Goal: Task Accomplishment & Management: Use online tool/utility

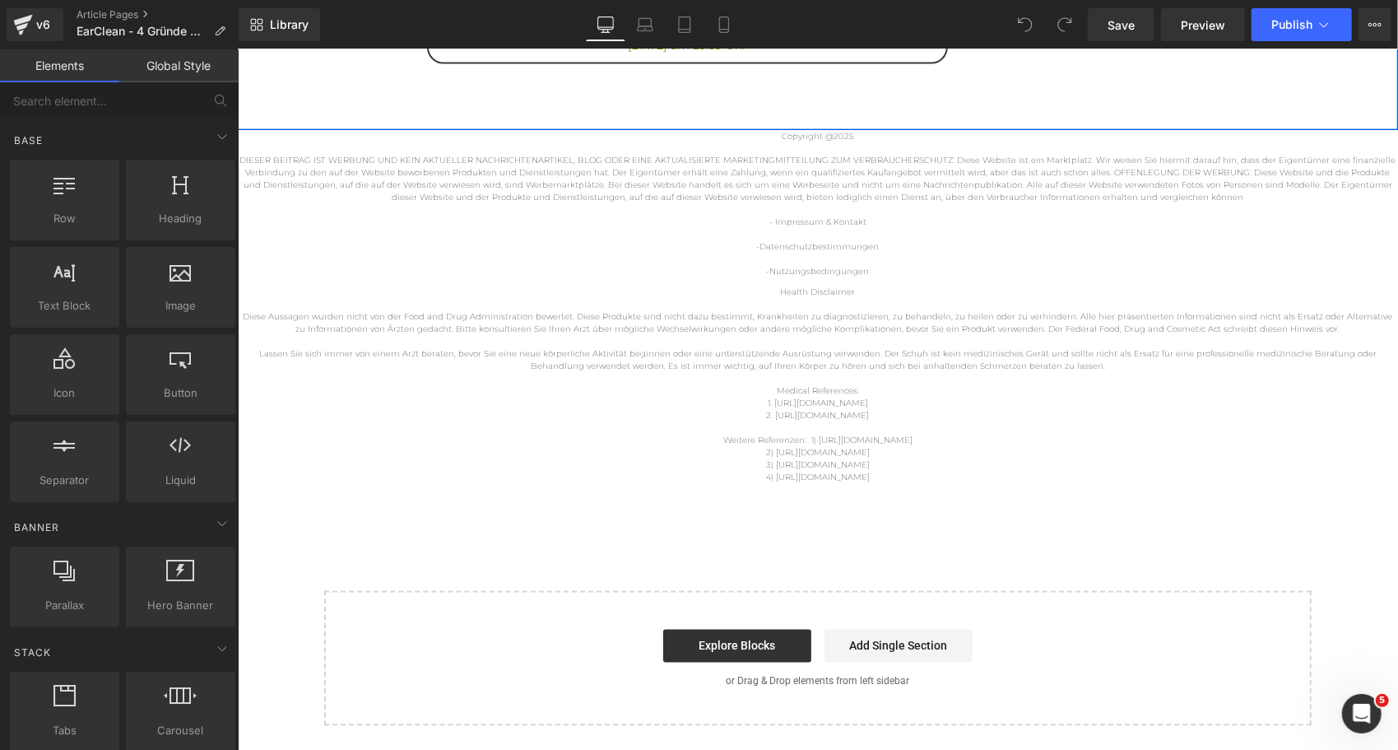
scroll to position [1641, 0]
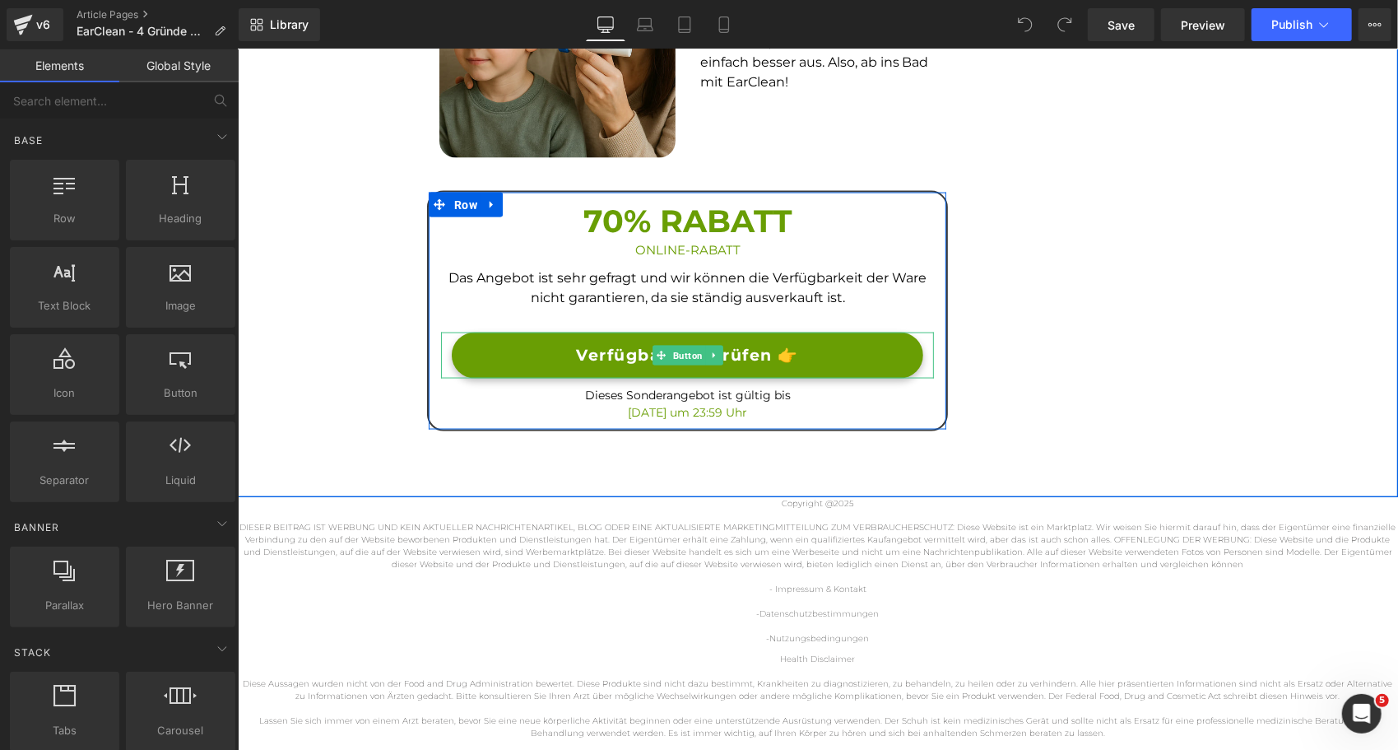
click at [487, 353] on link "Verfügbarkeit prüfen 👉" at bounding box center [686, 355] width 471 height 47
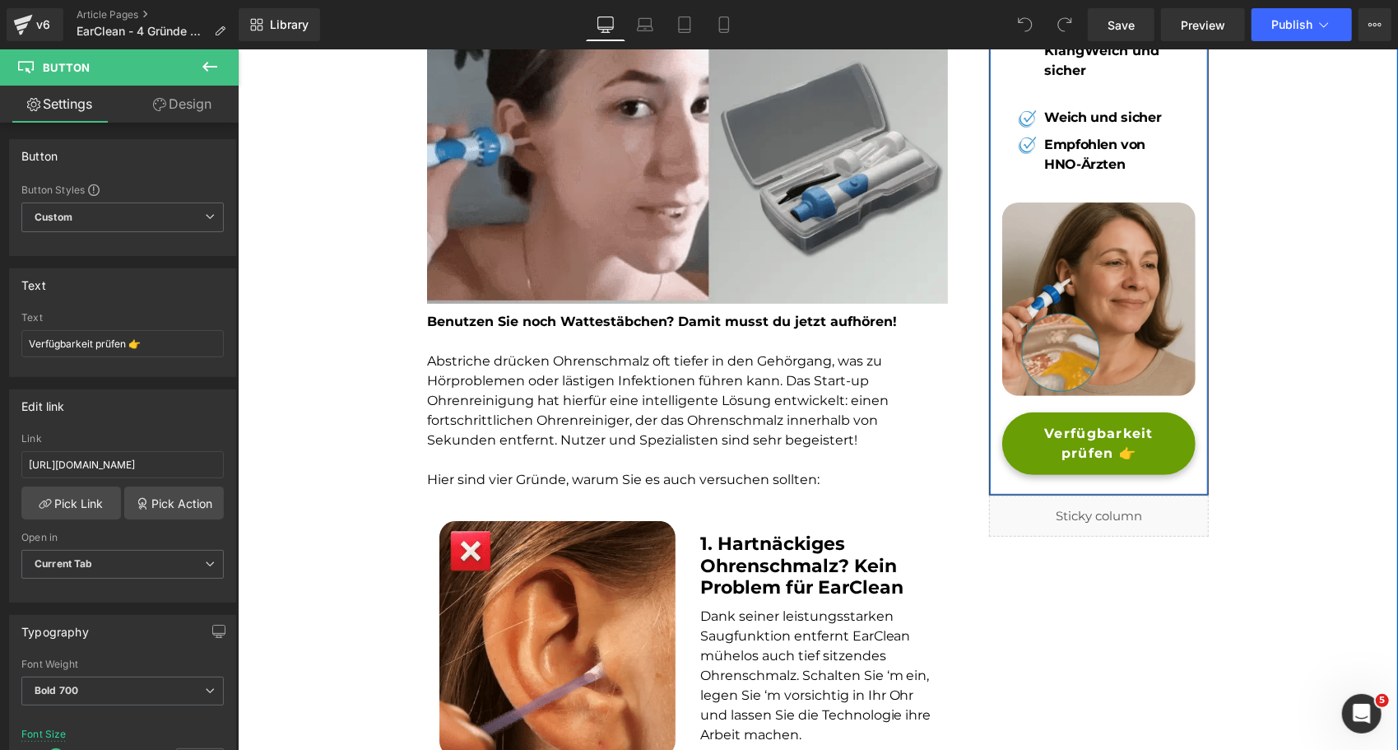
scroll to position [105, 0]
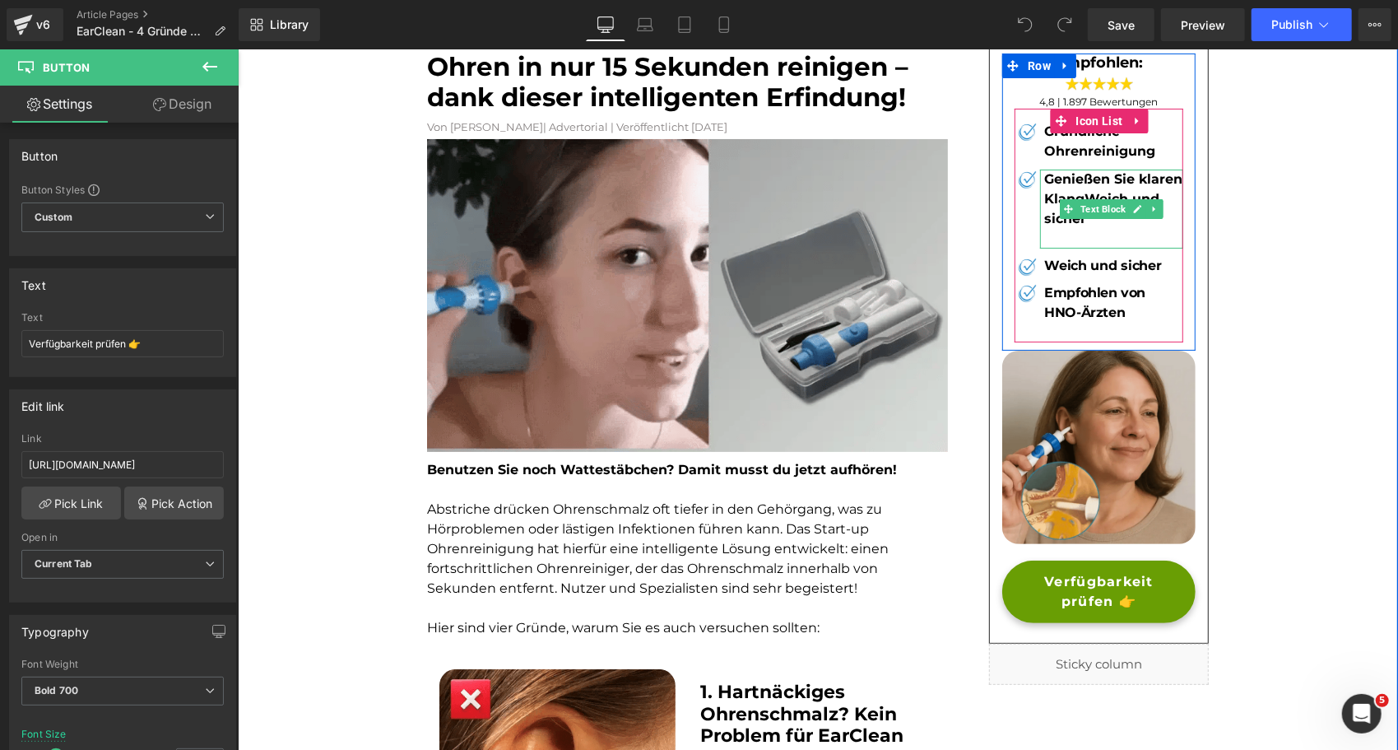
click at [1050, 235] on p at bounding box center [1112, 238] width 139 height 20
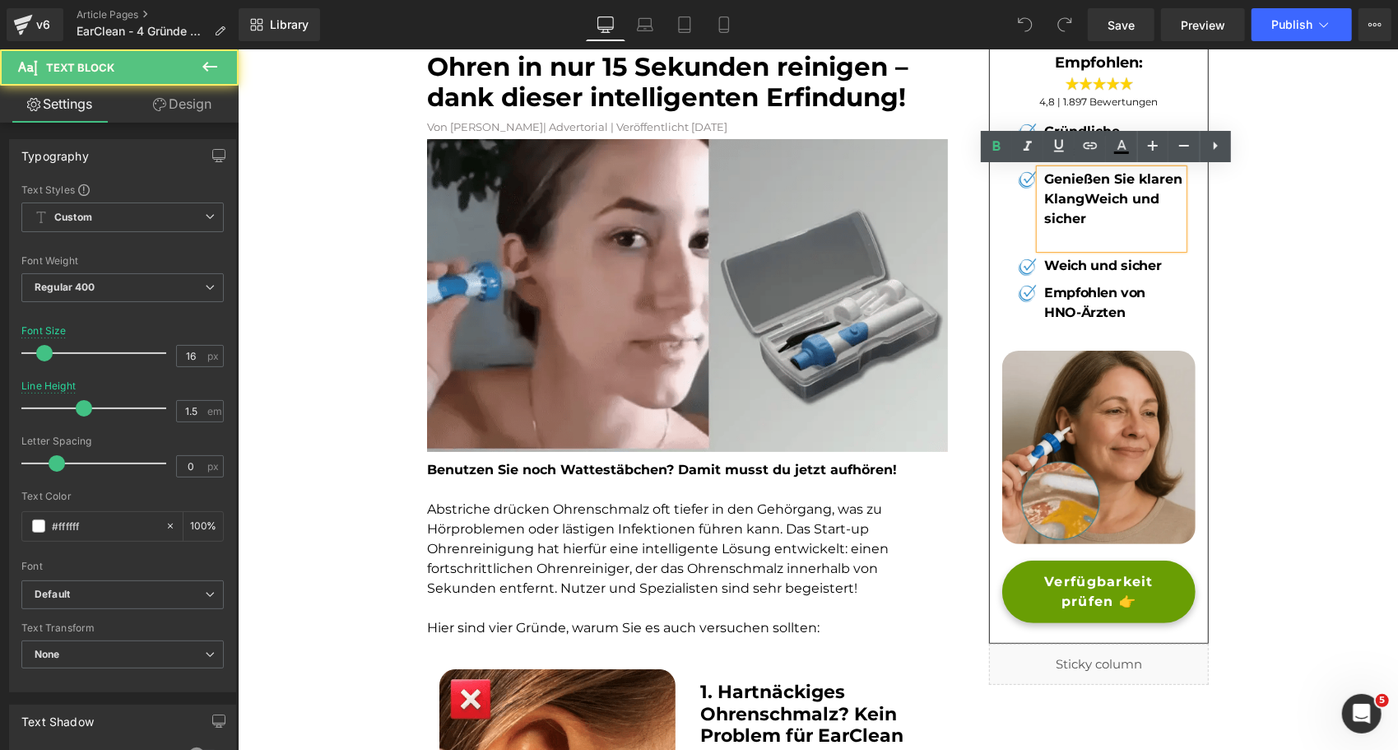
click at [1057, 240] on p at bounding box center [1112, 238] width 139 height 20
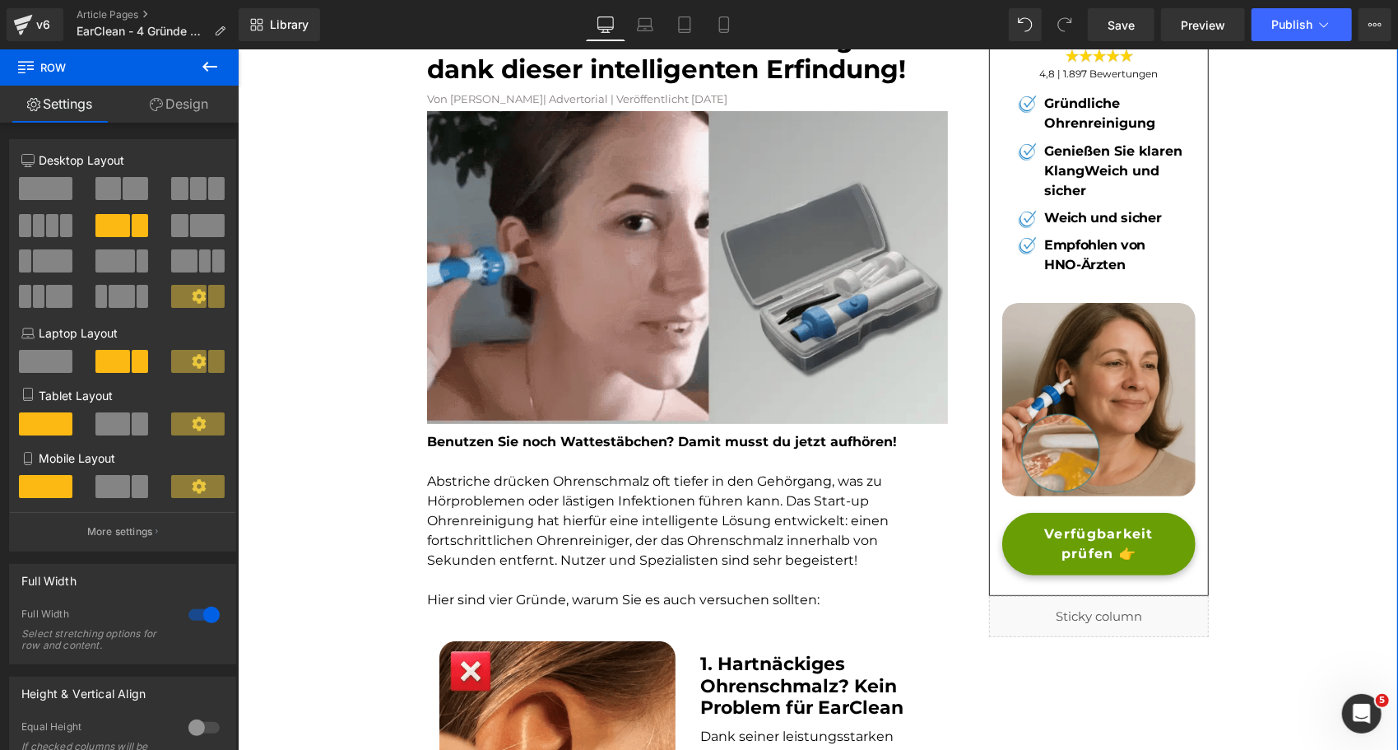
scroll to position [0, 0]
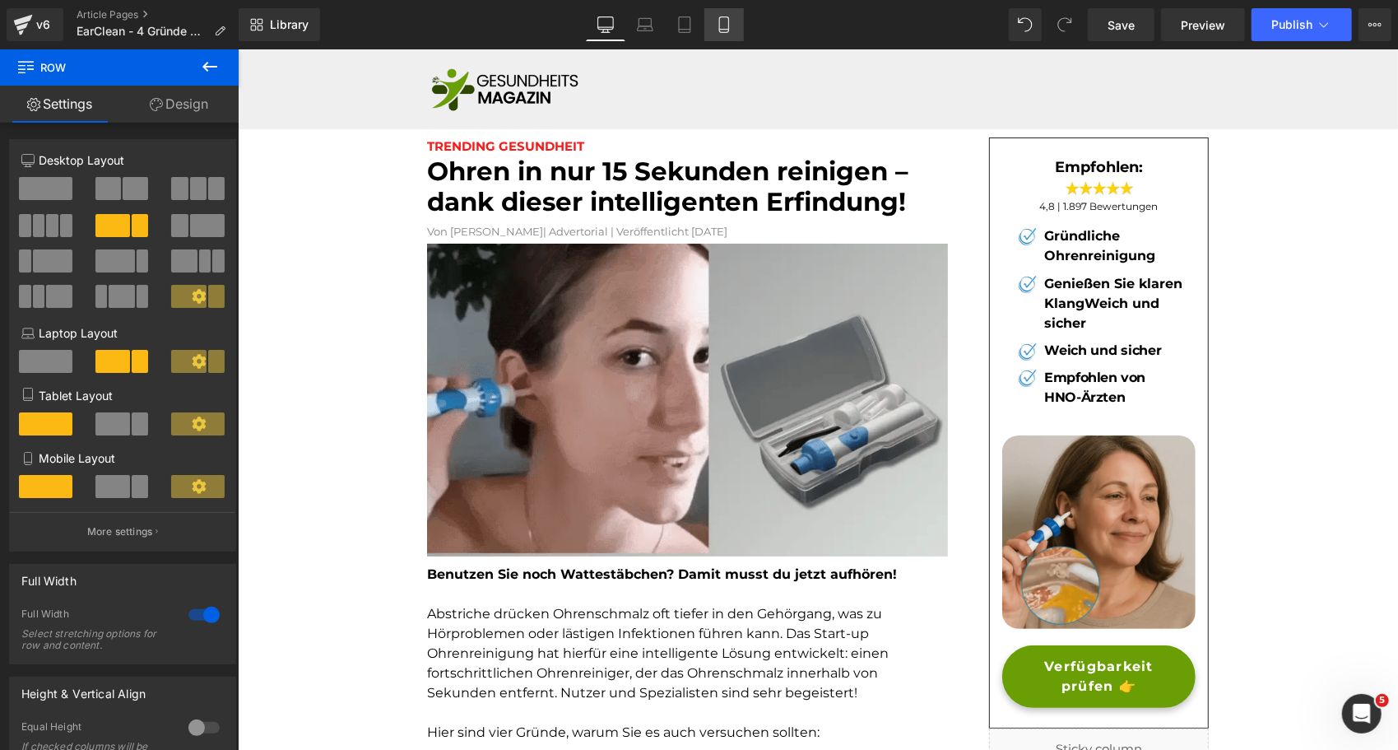
click at [724, 26] on icon at bounding box center [724, 24] width 16 height 16
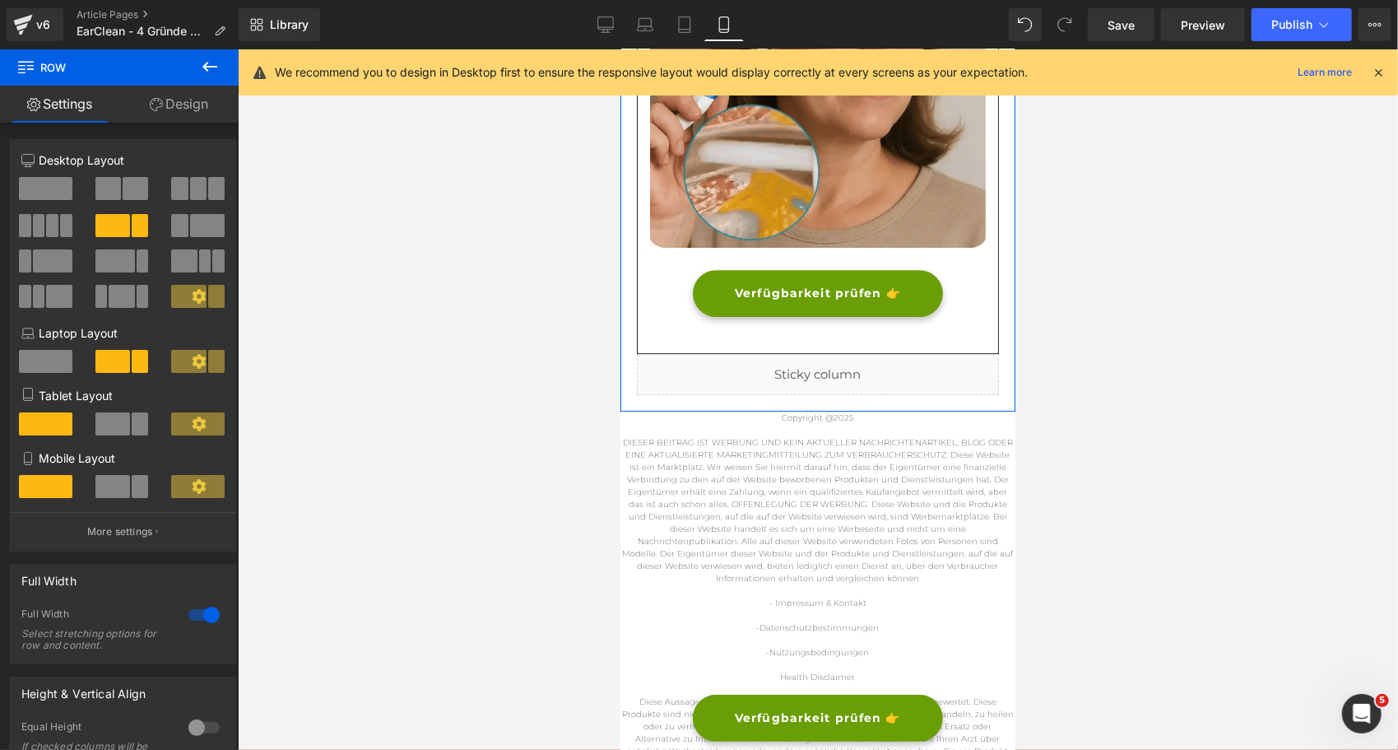
scroll to position [3428, 0]
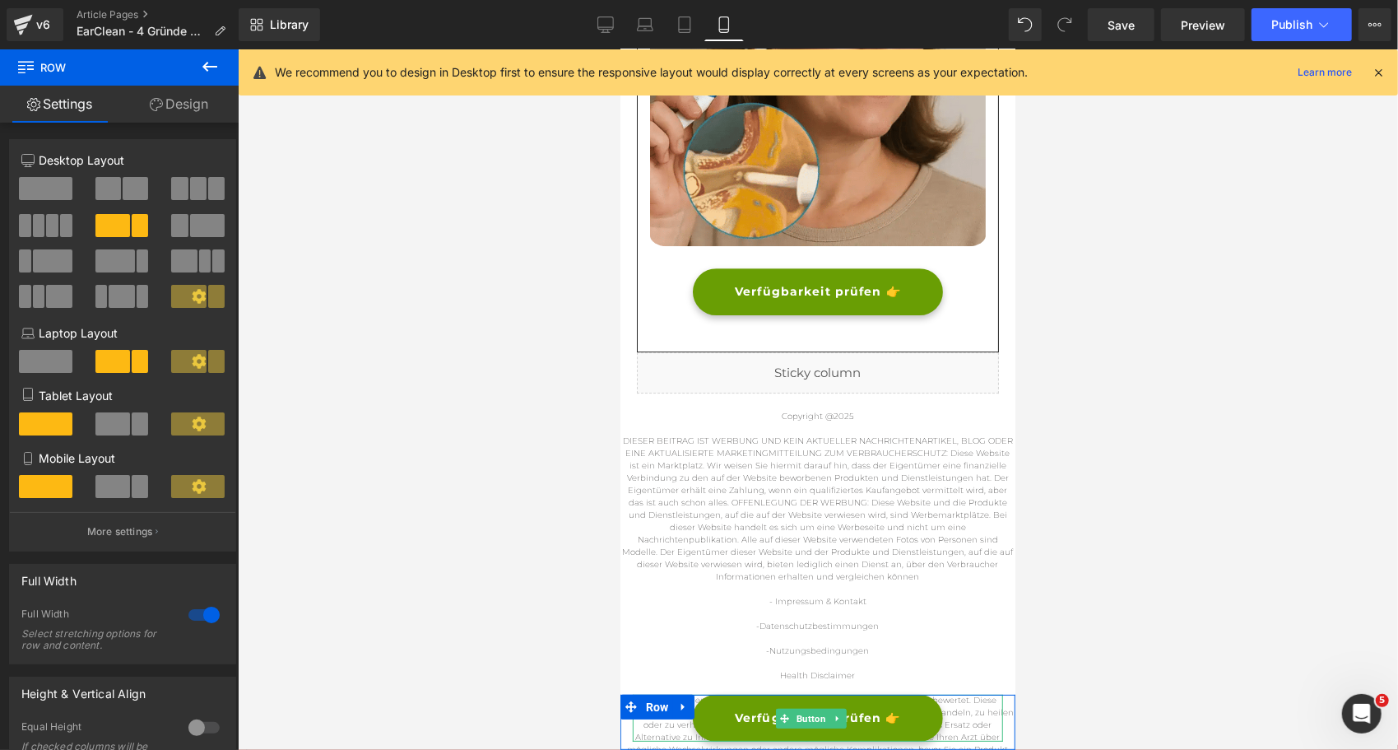
click at [913, 716] on link "Verfügbarkeit prüfen 👉" at bounding box center [817, 717] width 250 height 47
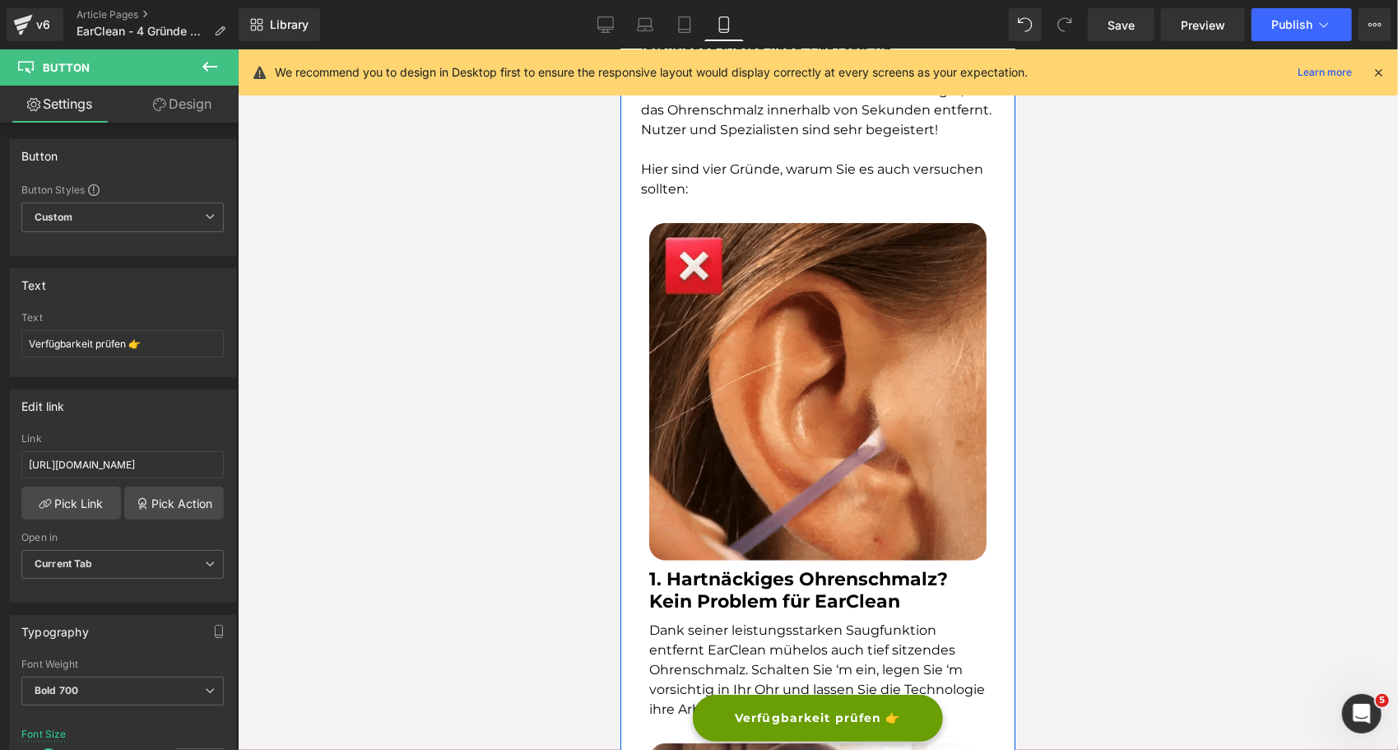
scroll to position [0, 0]
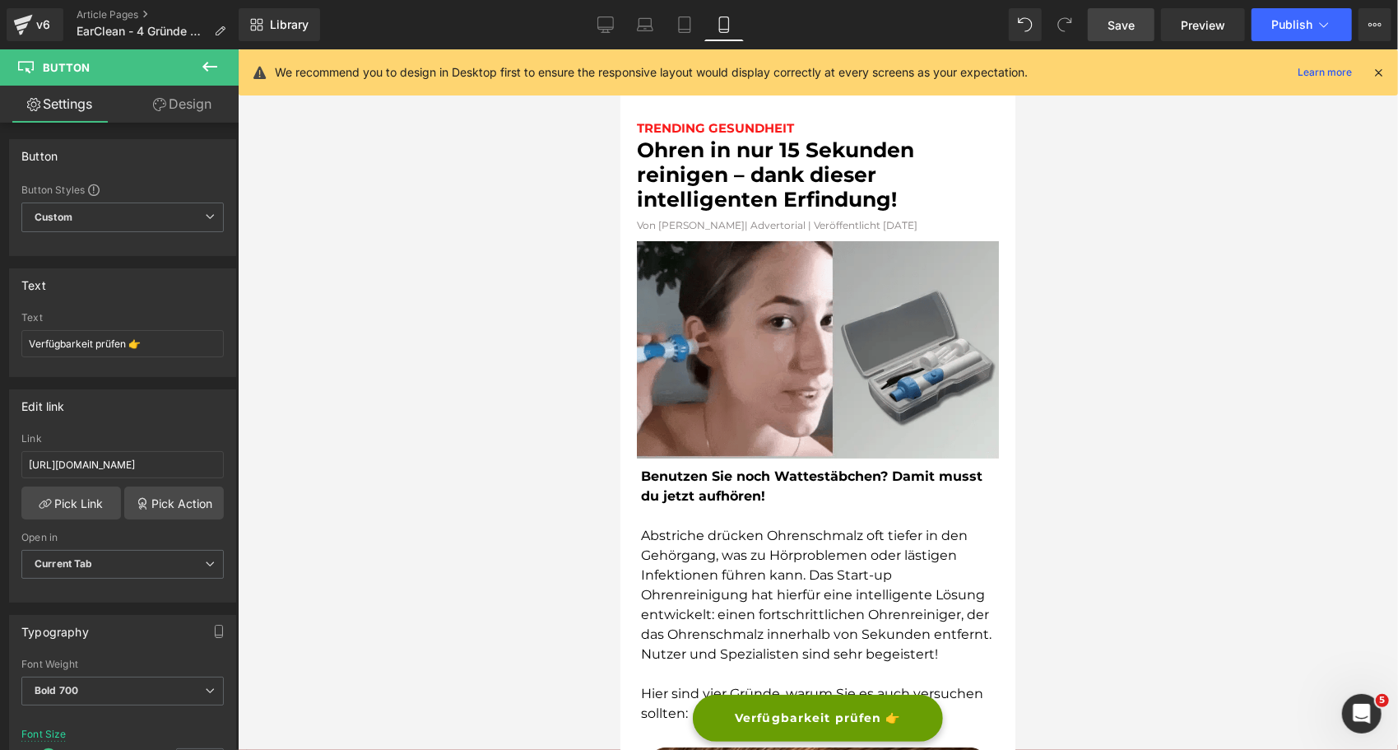
click at [1140, 26] on link "Save" at bounding box center [1121, 24] width 67 height 33
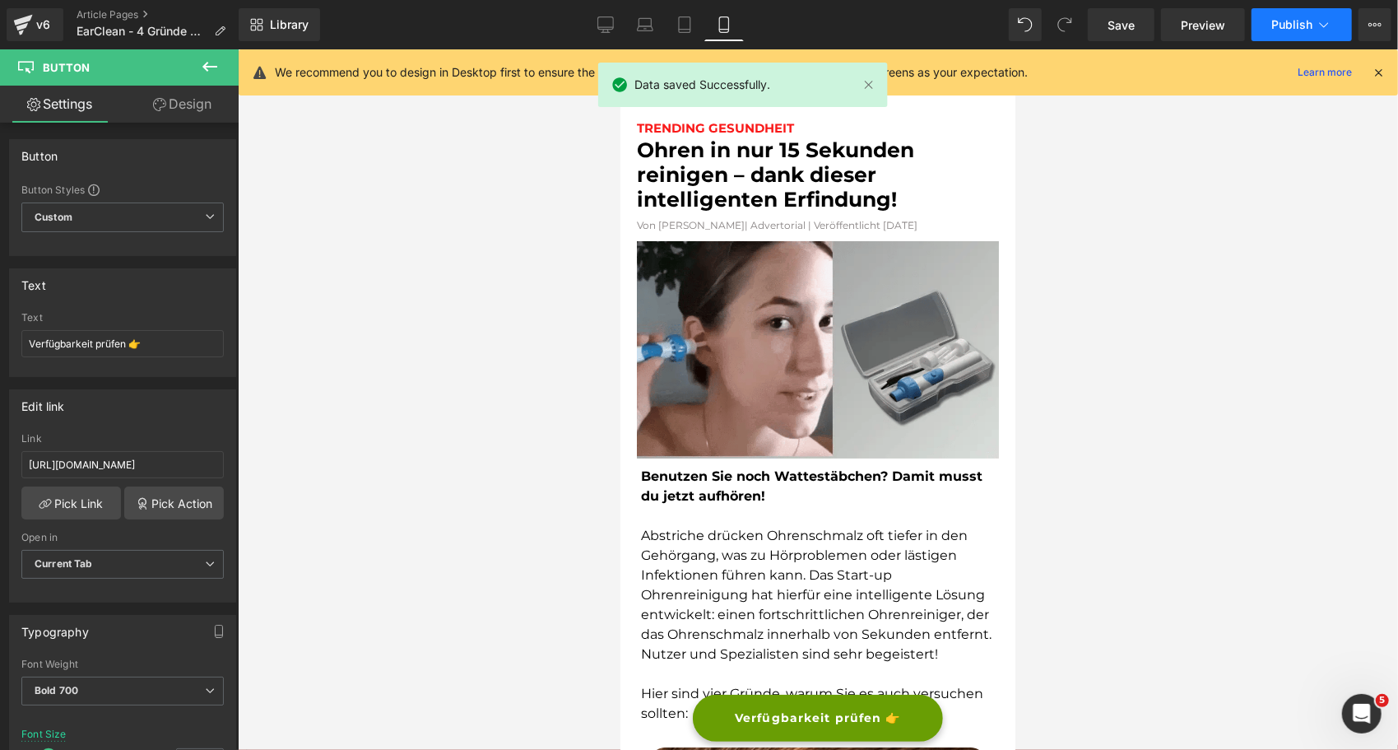
click at [1312, 21] on button "Publish" at bounding box center [1302, 24] width 100 height 33
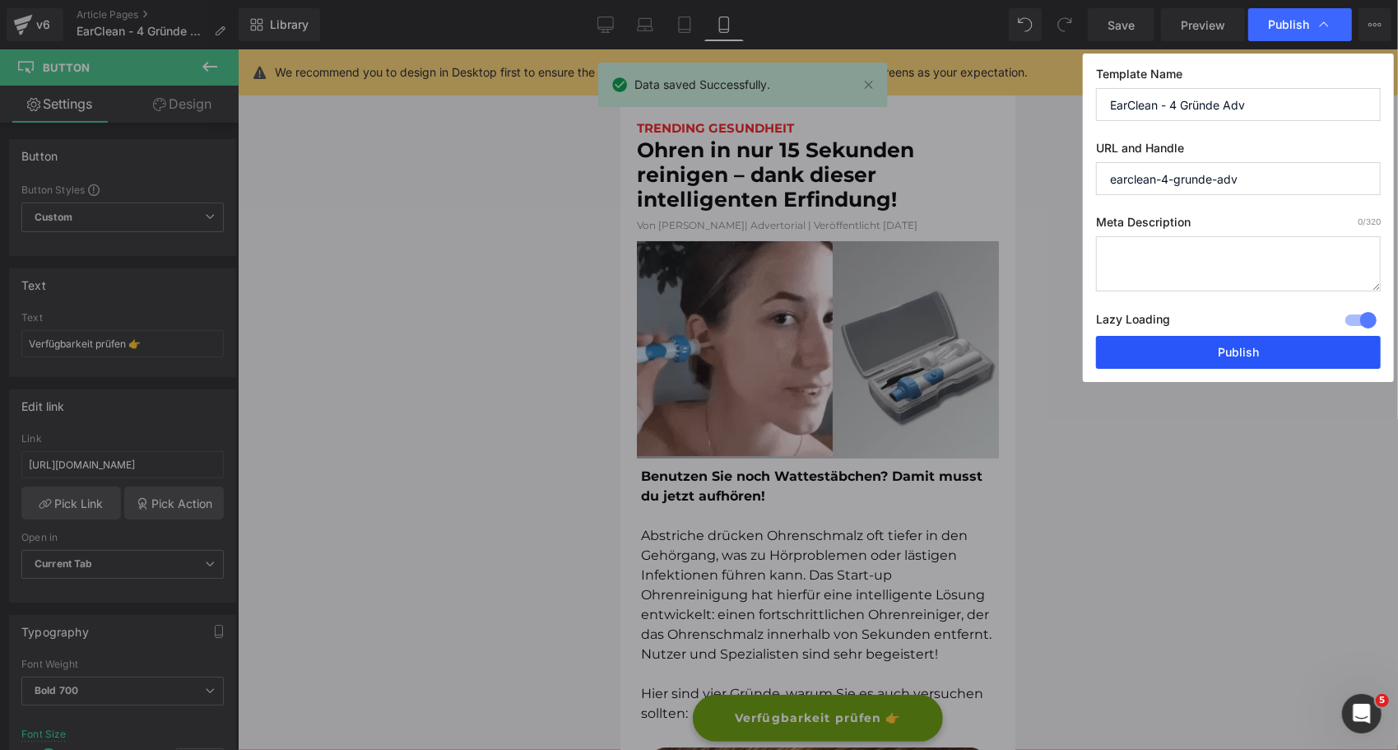
click at [1106, 351] on button "Publish" at bounding box center [1238, 352] width 285 height 33
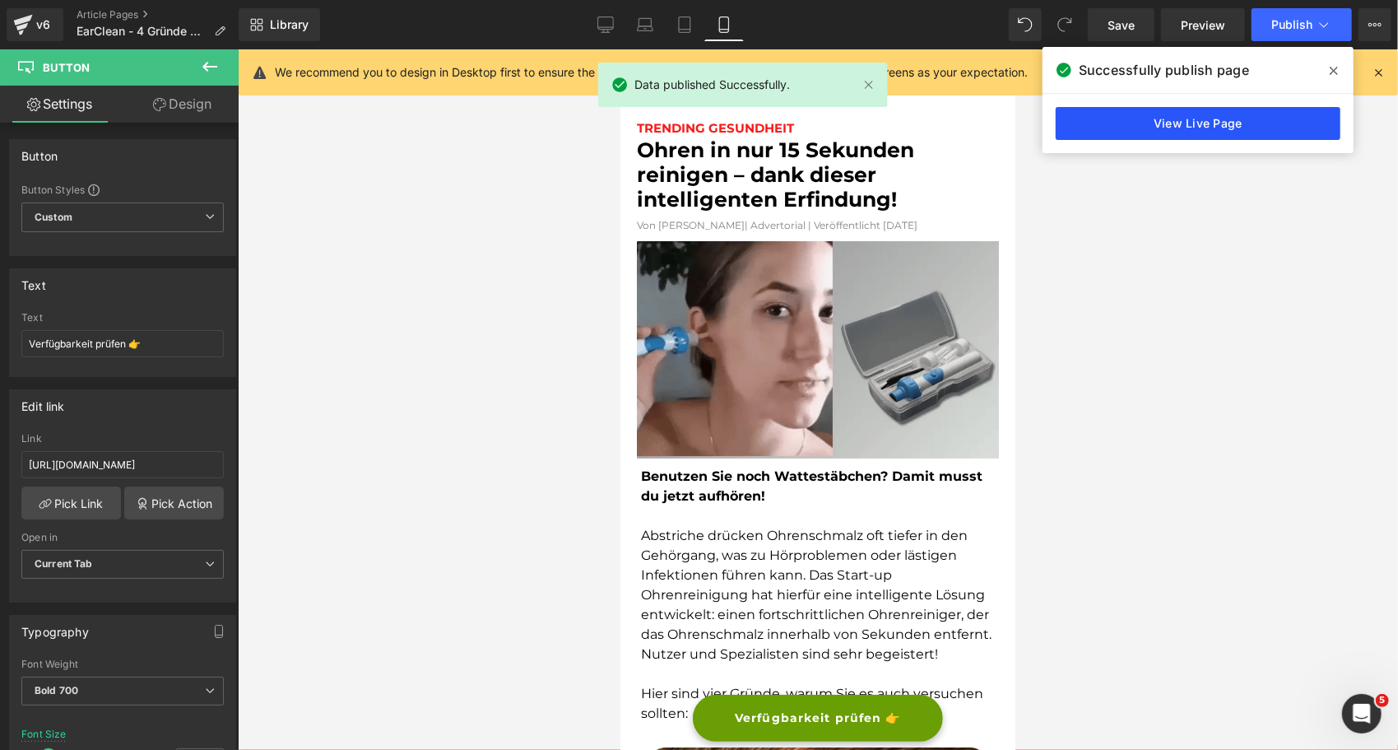
click at [1118, 125] on link "View Live Page" at bounding box center [1198, 123] width 285 height 33
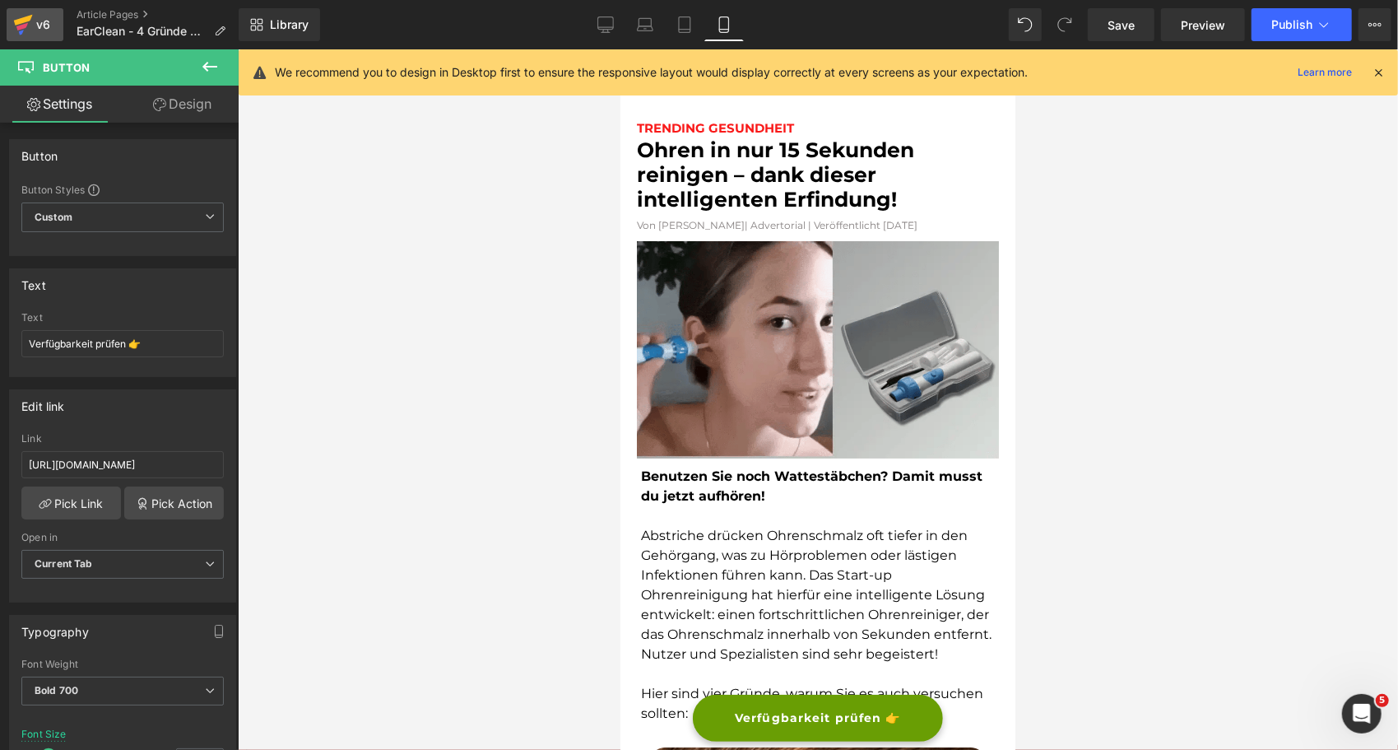
click at [38, 17] on div "v6" at bounding box center [43, 24] width 21 height 21
